Goal: Information Seeking & Learning: Compare options

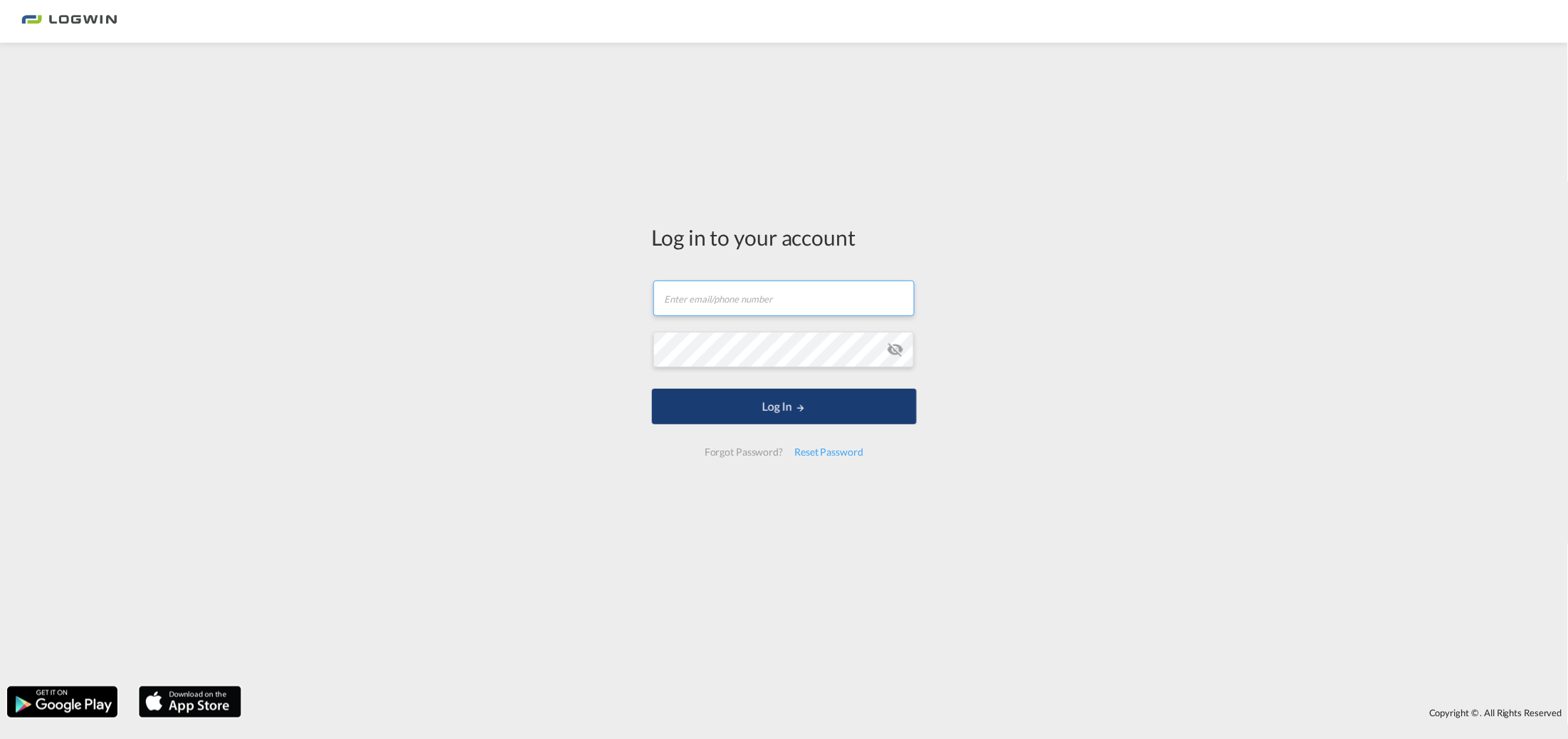
type input "[PERSON_NAME][EMAIL_ADDRESS][PERSON_NAME][DOMAIN_NAME]"
click at [688, 409] on button "Log In" at bounding box center [785, 407] width 265 height 36
